Goal: Use online tool/utility: Use online tool/utility

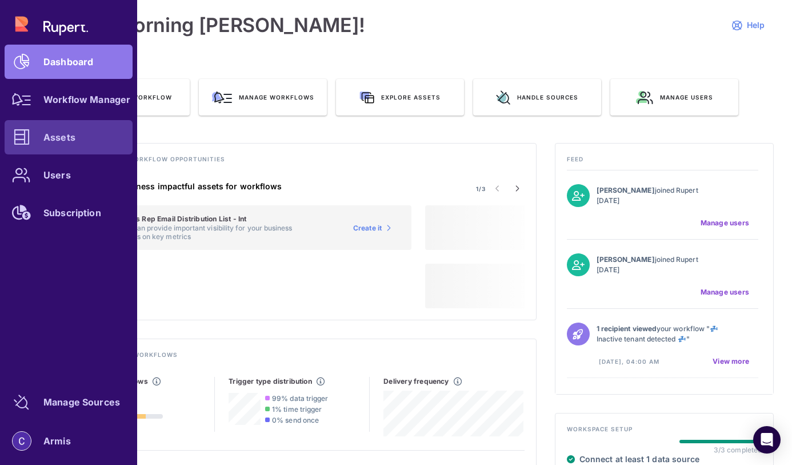
click at [47, 136] on div "Assets" at bounding box center [59, 137] width 32 height 7
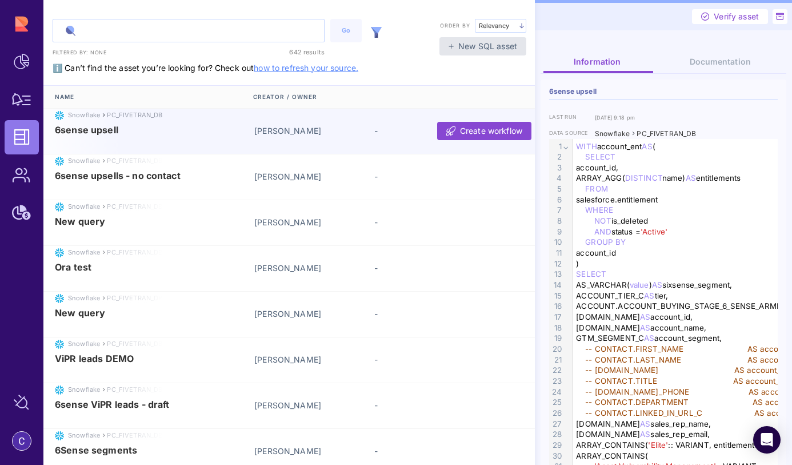
click at [110, 34] on input "text" at bounding box center [188, 30] width 271 height 22
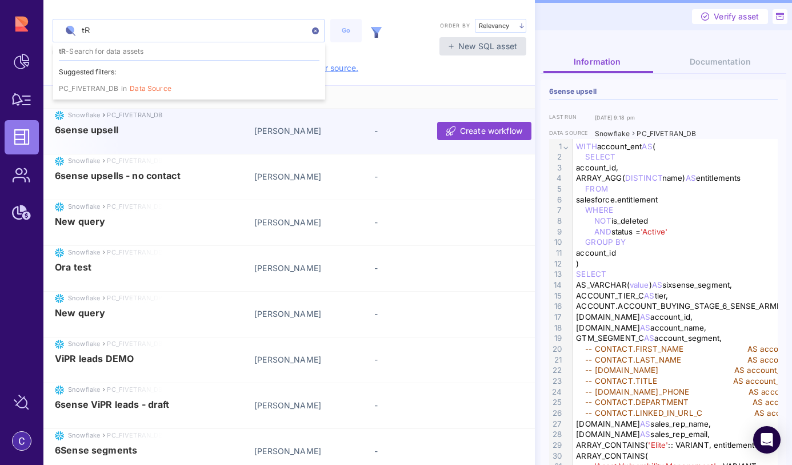
type input "t"
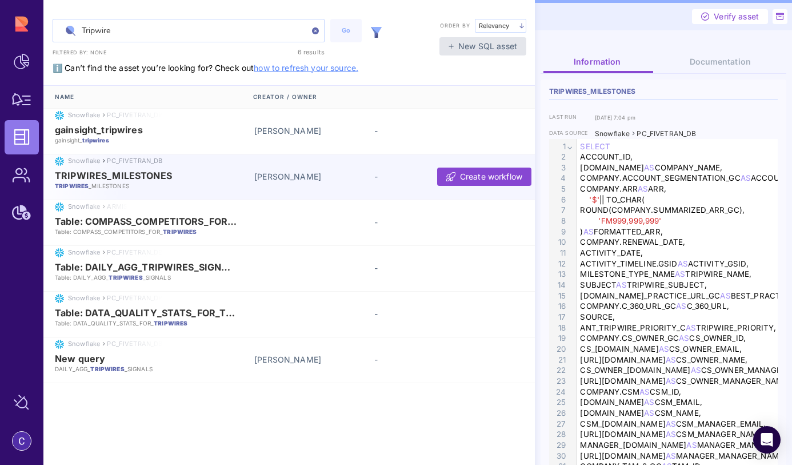
type input "Tripwire"
click at [138, 176] on span "TRIPWIRES_MILESTONES" at bounding box center [113, 175] width 117 height 10
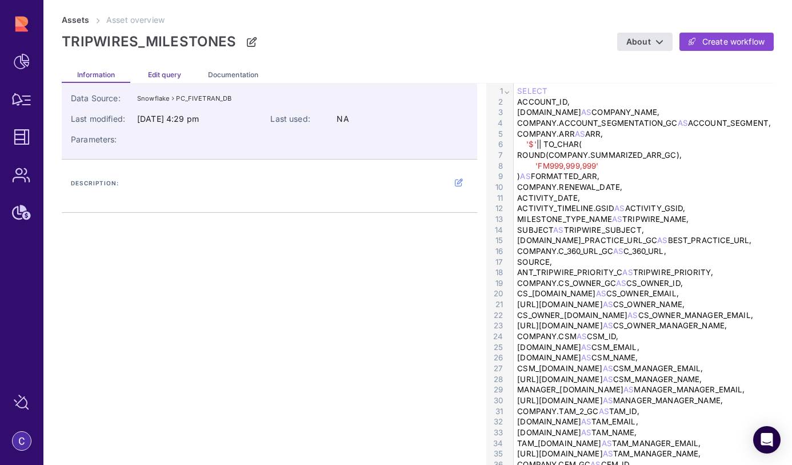
click at [165, 78] on span "Edit query" at bounding box center [164, 74] width 33 height 9
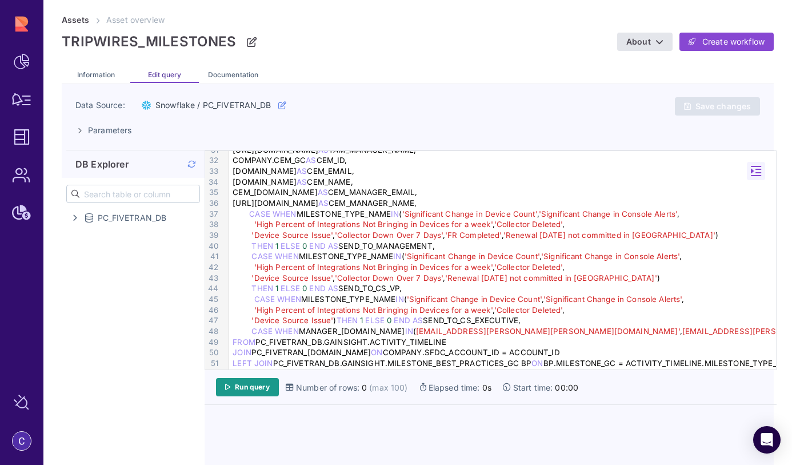
scroll to position [327, 0]
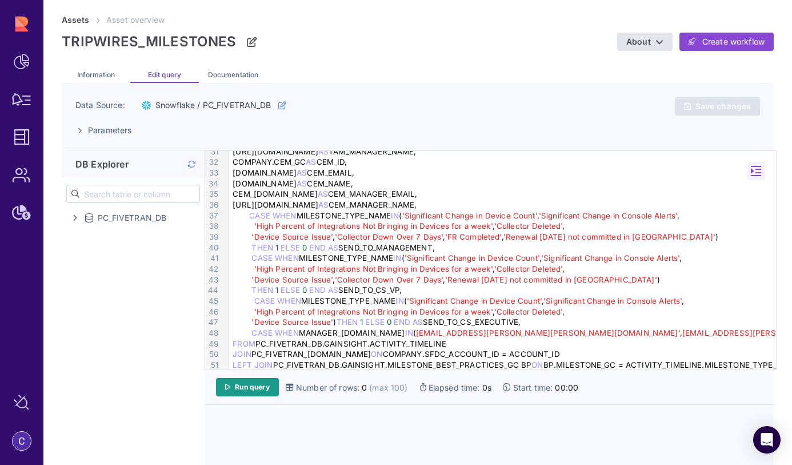
click at [290, 193] on div "CEM_[DOMAIN_NAME] AS CEM_MANAGER_EMAIL," at bounding box center [504, 194] width 550 height 11
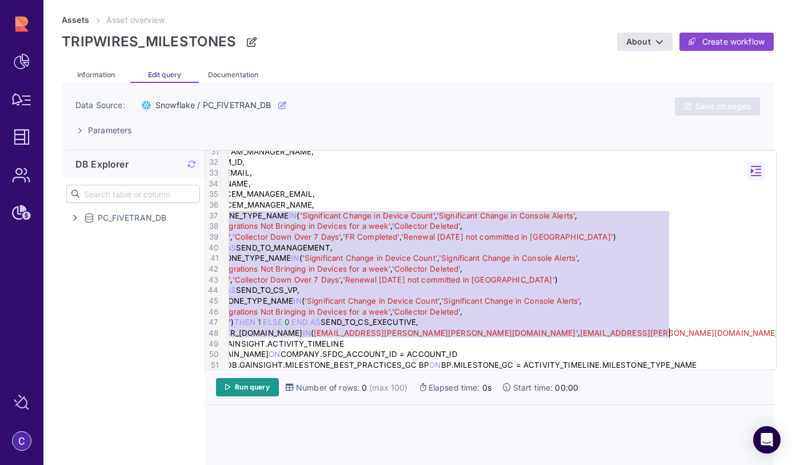
scroll to position [327, 114]
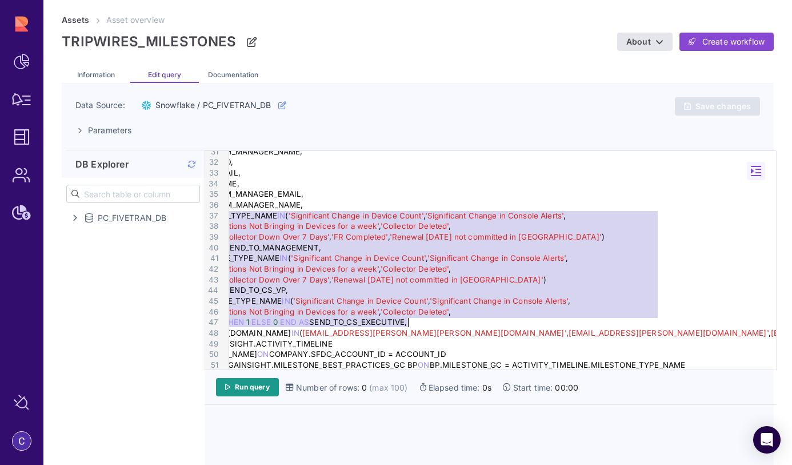
drag, startPoint x: 247, startPoint y: 216, endPoint x: 748, endPoint y: 323, distance: 511.4
click at [748, 323] on div "99 1 2 3 4 5 6 7 8 9 10 11 12 13 14 15 16 17 18 19 20 21 22 23 24 25 26 27 28 2…" at bounding box center [490, 260] width 571 height 218
copy div "CASE WHEN MILESTONE_TYPE_NAME IN ( 'Significant Change in Device Count' , 'Sign…"
click at [369, 254] on span "'Significant Change in Device Count'" at bounding box center [358, 257] width 135 height 9
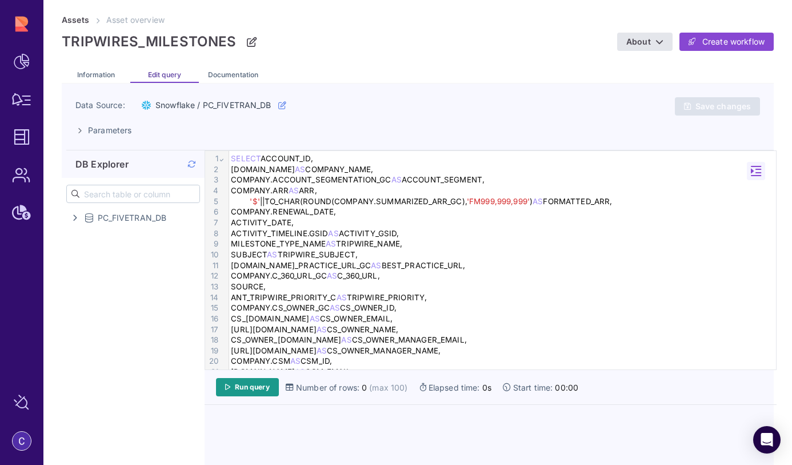
scroll to position [0, 0]
drag, startPoint x: 334, startPoint y: 200, endPoint x: 459, endPoint y: 203, distance: 124.6
click at [459, 203] on div "'$' ||TO_CHAR(ROUND(COMPANY.SUMMARIZED_ARR_GC), 'FM999,999,999' ) AS FORMATTED_…" at bounding box center [504, 201] width 550 height 11
click at [498, 271] on div "COMPANY.C_360_URL_GC AS C_360_URL," at bounding box center [504, 275] width 550 height 11
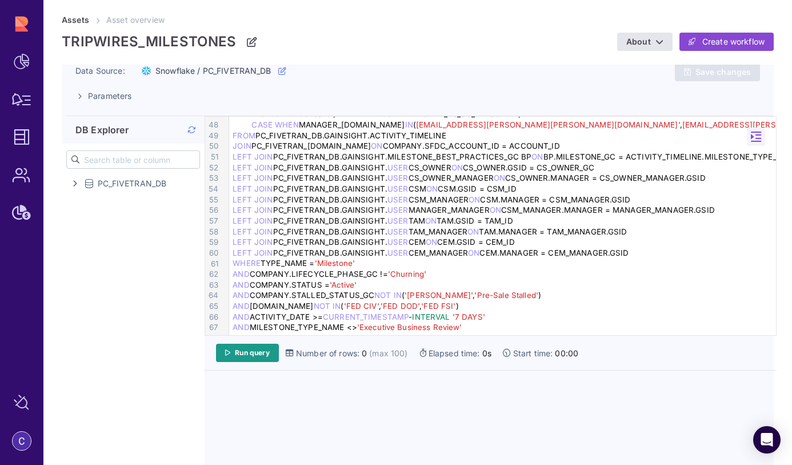
scroll to position [56, 0]
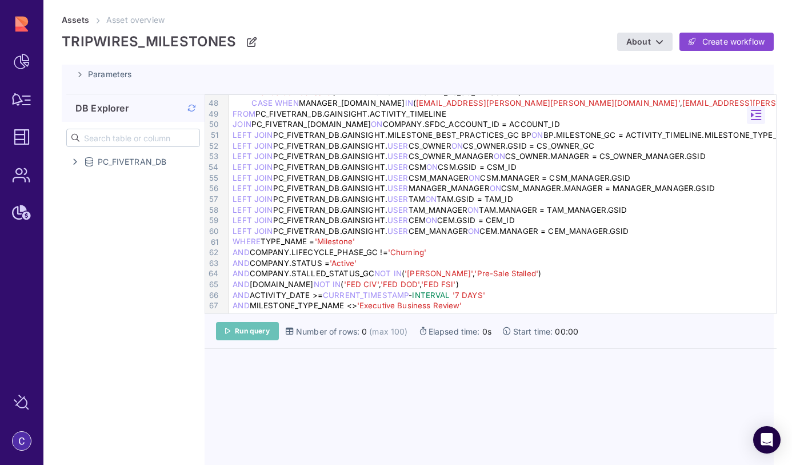
click at [253, 330] on span "Run query" at bounding box center [252, 330] width 35 height 9
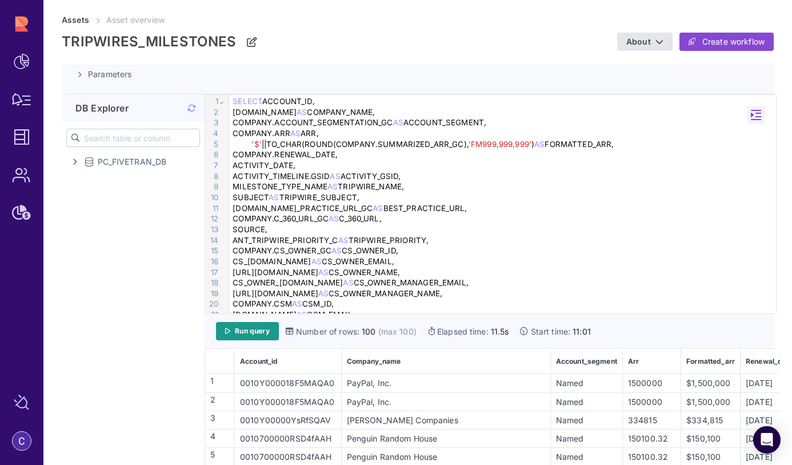
scroll to position [2, 0]
drag, startPoint x: 305, startPoint y: 142, endPoint x: 463, endPoint y: 141, distance: 158.3
click at [463, 141] on div "'$' ||TO_CHAR(ROUND(COMPANY.SUMMARIZED_ARR_GC), 'FM999,999,999' ) AS FORMATTED_…" at bounding box center [504, 143] width 550 height 11
click at [645, 142] on div "'$' ||TO_CHAR(ROUND(COMPANY.SUMMARIZED_ARR_GC), 'FM999,999,999' ) AS FORMATTED_…" at bounding box center [504, 143] width 550 height 11
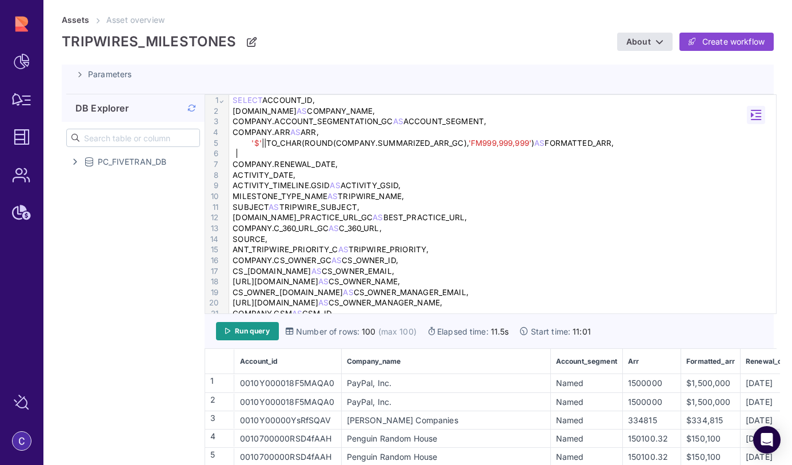
paste div
click at [238, 153] on div "ROUND(COMPANY.SUMMARIZED_ARR_GC)," at bounding box center [504, 153] width 550 height 11
click at [421, 155] on div "ROUND(COMPANY.SUMMARIZED_ARR_GC)," at bounding box center [504, 153] width 550 height 11
click at [261, 331] on span "Run query" at bounding box center [252, 330] width 35 height 9
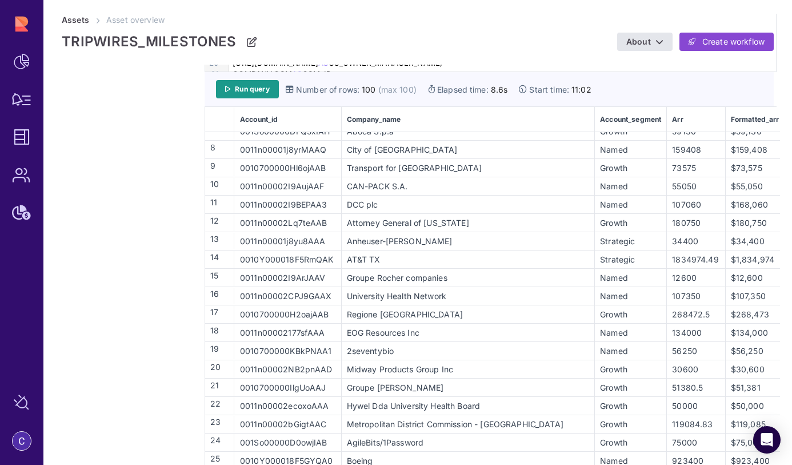
scroll to position [0, 0]
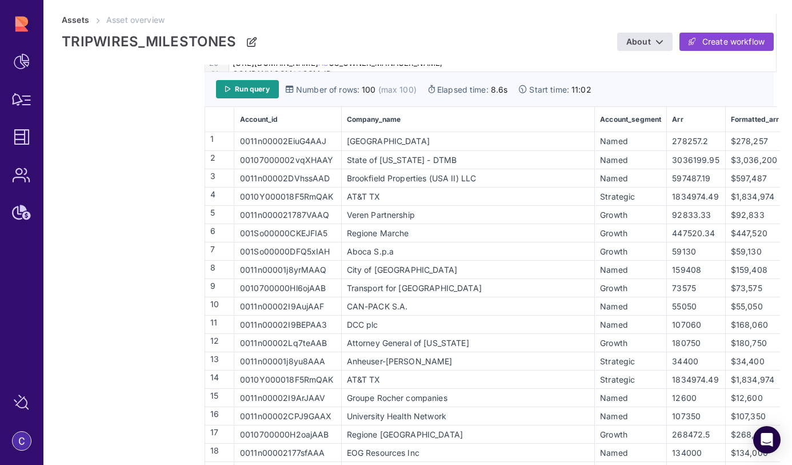
click at [498, 147] on td "[GEOGRAPHIC_DATA]" at bounding box center [468, 141] width 254 height 18
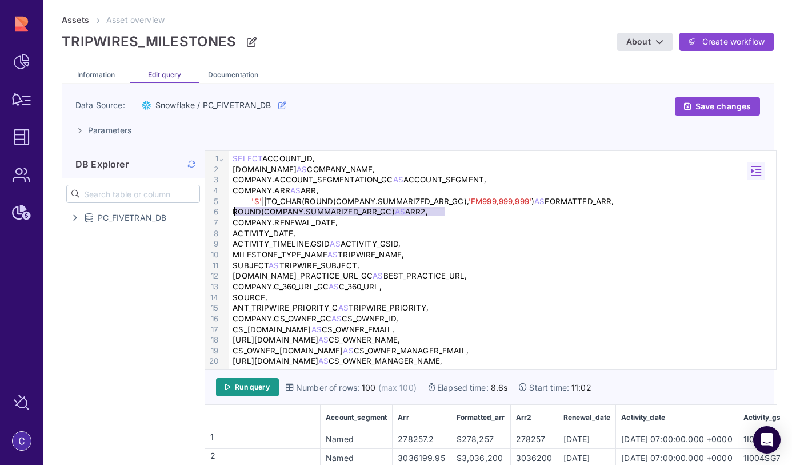
drag, startPoint x: 449, startPoint y: 211, endPoint x: 235, endPoint y: 211, distance: 213.2
click at [235, 211] on div "ROUND(COMPANY.SUMMARIZED_ARR_GC) AS ARR2," at bounding box center [504, 211] width 550 height 11
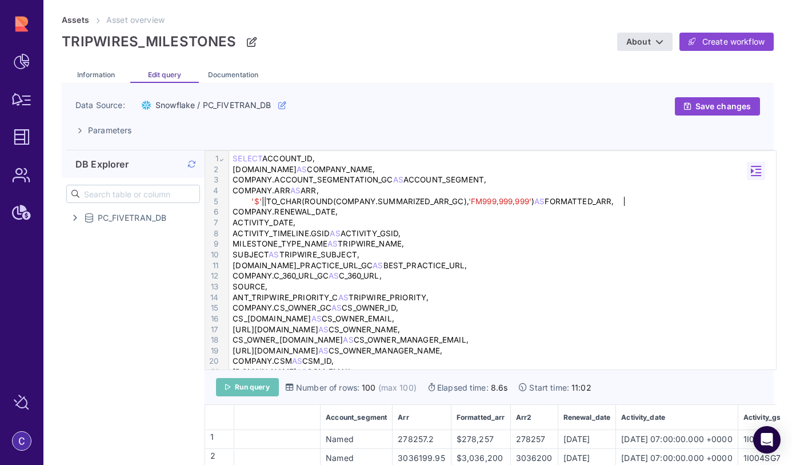
click at [230, 392] on link "Run query" at bounding box center [247, 387] width 63 height 18
